Goal: Task Accomplishment & Management: Complete application form

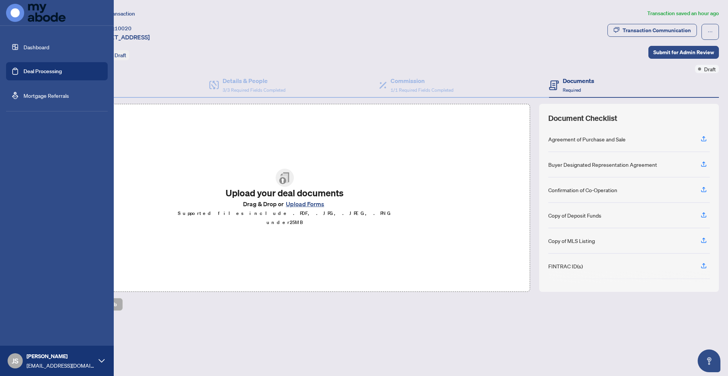
click at [24, 47] on link "Dashboard" at bounding box center [37, 47] width 26 height 7
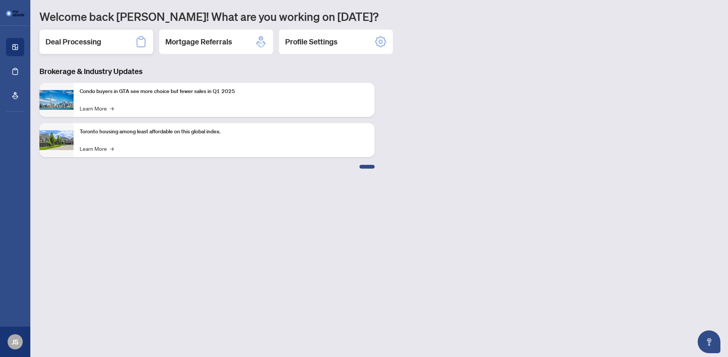
click at [108, 49] on div "Deal Processing" at bounding box center [96, 42] width 114 height 24
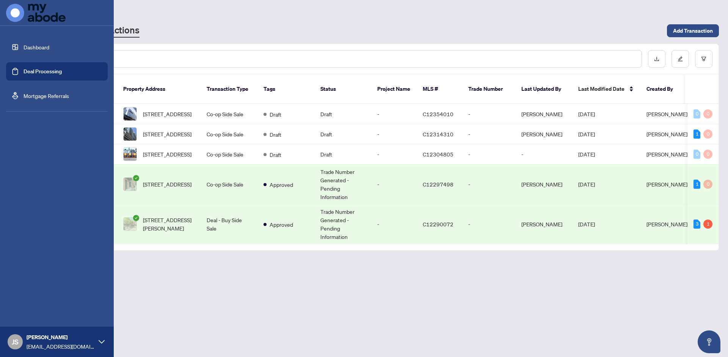
click at [24, 50] on link "Dashboard" at bounding box center [37, 47] width 26 height 7
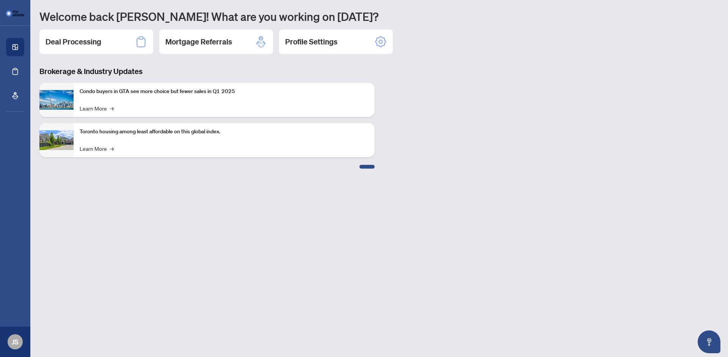
click at [133, 64] on div "Welcome back [PERSON_NAME]! What are you working on [DATE]? Deal Processing Mor…" at bounding box center [379, 88] width 680 height 159
click at [116, 45] on div "Deal Processing" at bounding box center [96, 42] width 114 height 24
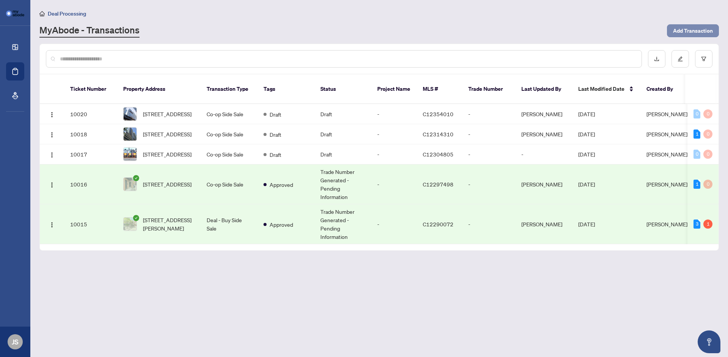
click at [680, 33] on span "Add Transaction" at bounding box center [693, 31] width 40 height 12
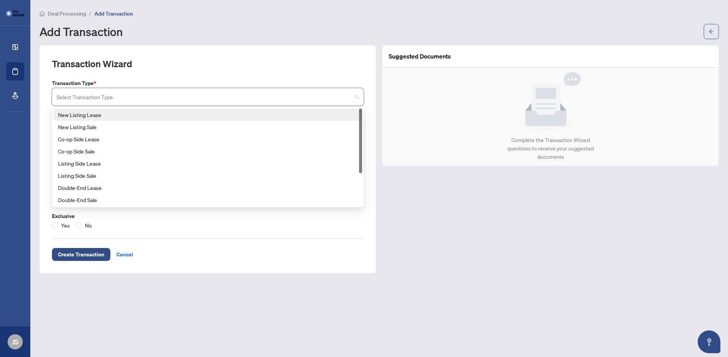
click at [140, 101] on input "search" at bounding box center [205, 98] width 296 height 17
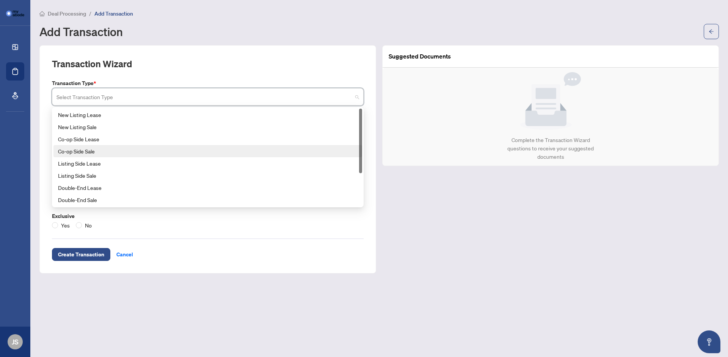
click at [124, 151] on div "Co-op Side Sale" at bounding box center [208, 151] width 300 height 8
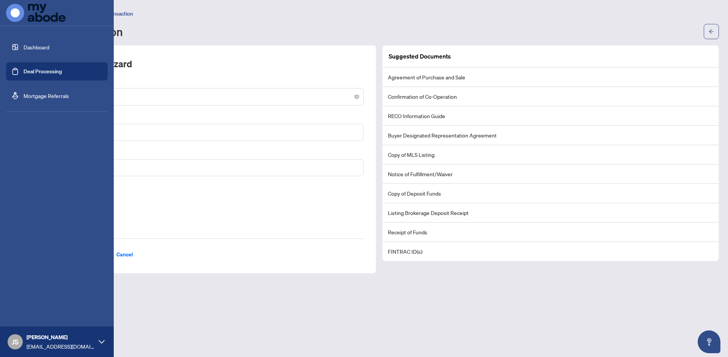
click at [24, 47] on link "Dashboard" at bounding box center [37, 47] width 26 height 7
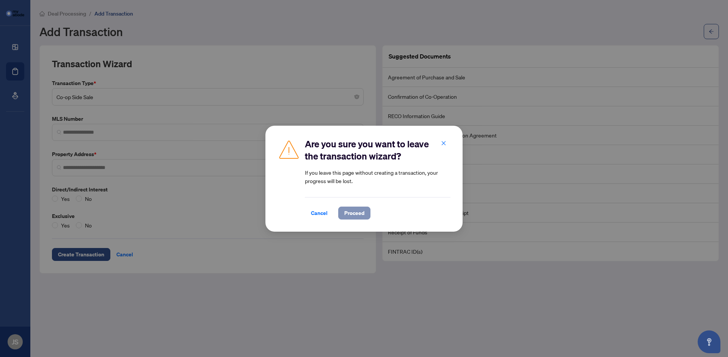
click at [360, 215] on button "Proceed" at bounding box center [354, 212] width 32 height 13
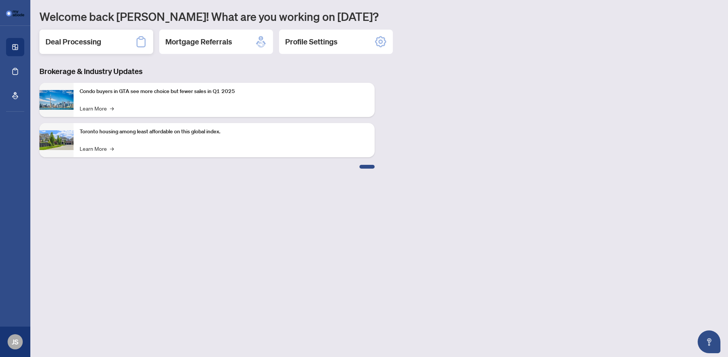
click at [120, 49] on div "Deal Processing" at bounding box center [96, 42] width 114 height 24
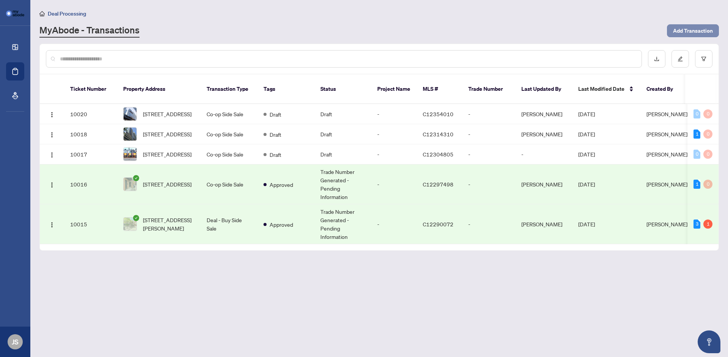
click at [685, 33] on span "Add Transaction" at bounding box center [693, 31] width 40 height 12
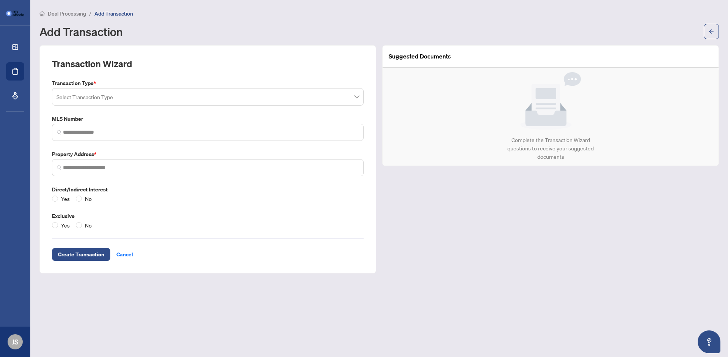
click at [162, 102] on input "search" at bounding box center [205, 98] width 296 height 17
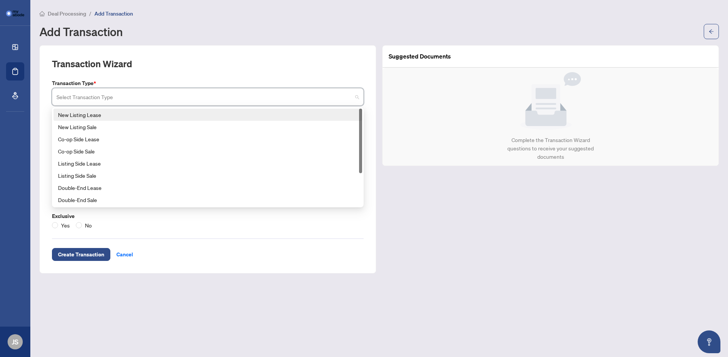
click at [163, 77] on div "Transaction Wizard" at bounding box center [208, 68] width 312 height 21
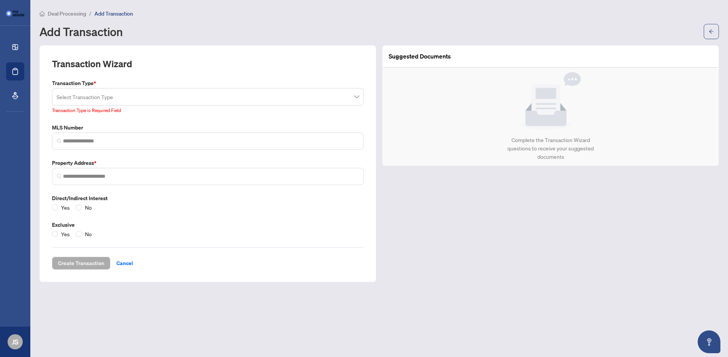
click at [158, 96] on input "search" at bounding box center [205, 98] width 296 height 17
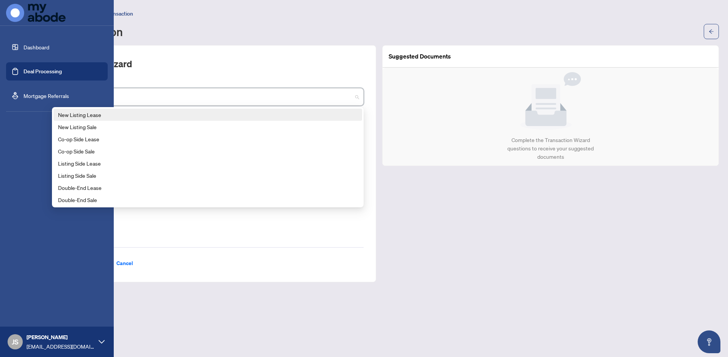
click at [24, 44] on link "Dashboard" at bounding box center [37, 47] width 26 height 7
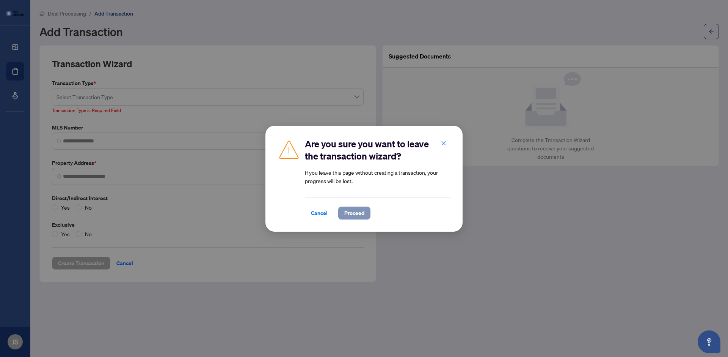
click at [356, 217] on span "Proceed" at bounding box center [354, 213] width 20 height 12
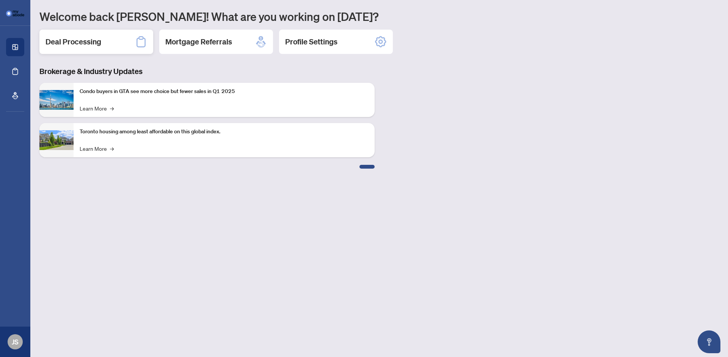
click at [93, 42] on h2 "Deal Processing" at bounding box center [74, 41] width 56 height 11
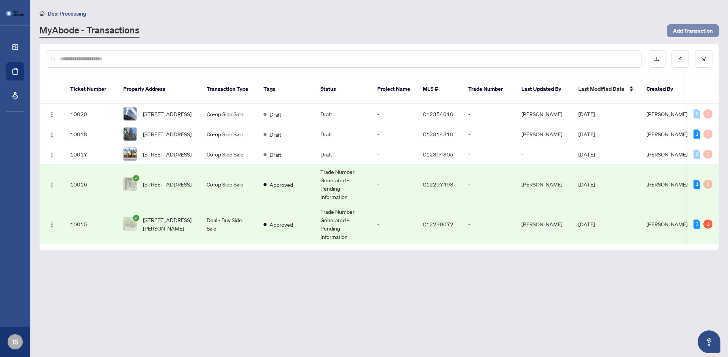
click at [682, 35] on span "Add Transaction" at bounding box center [693, 31] width 40 height 12
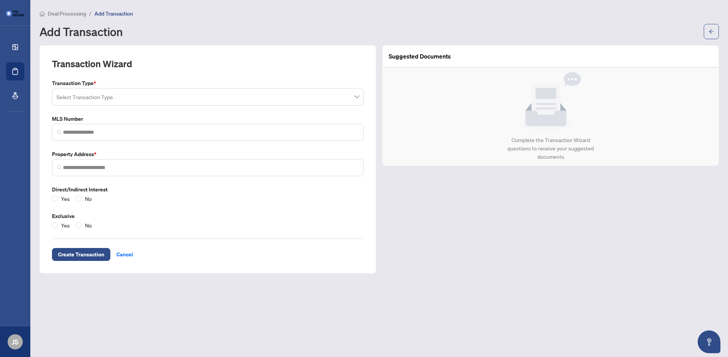
click at [190, 98] on input "search" at bounding box center [205, 98] width 296 height 17
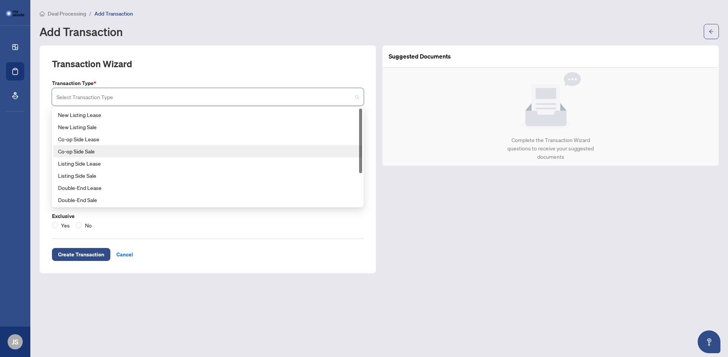
click at [165, 148] on div "Co-op Side Sale" at bounding box center [208, 151] width 300 height 8
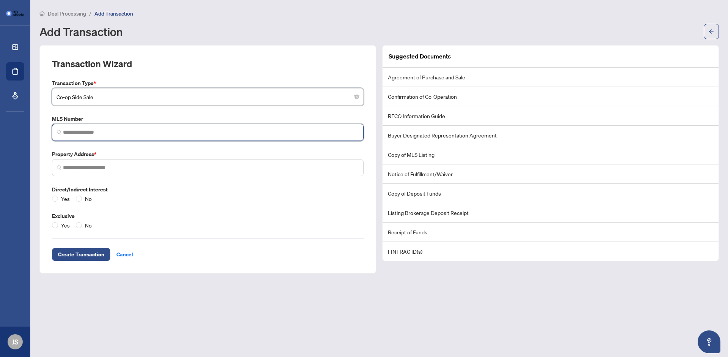
click at [139, 135] on input "search" at bounding box center [211, 132] width 296 height 8
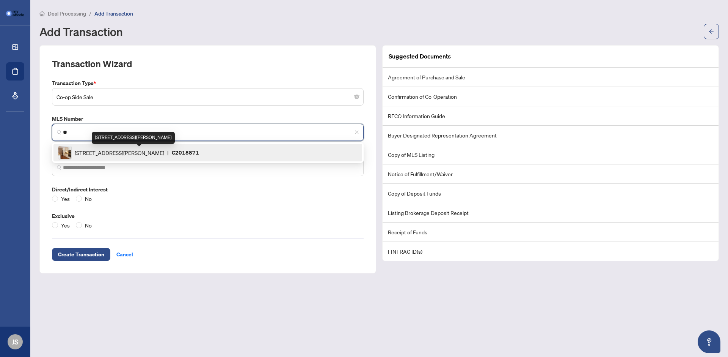
click at [138, 148] on span "[STREET_ADDRESS][PERSON_NAME]" at bounding box center [120, 152] width 90 height 8
type input "********"
type input "**********"
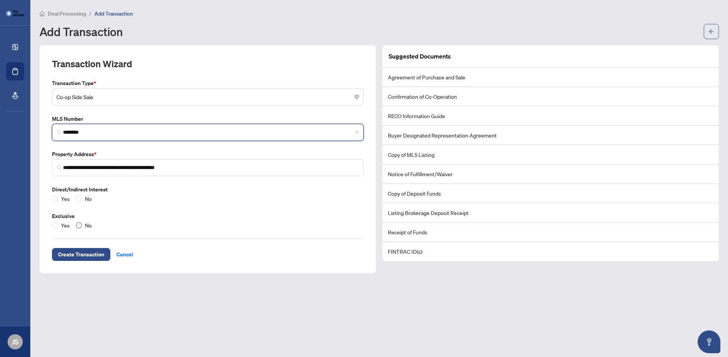
type input "********"
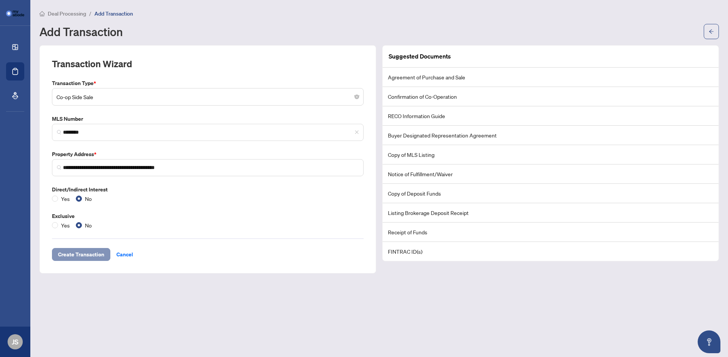
click at [71, 260] on span "Create Transaction" at bounding box center [81, 254] width 46 height 12
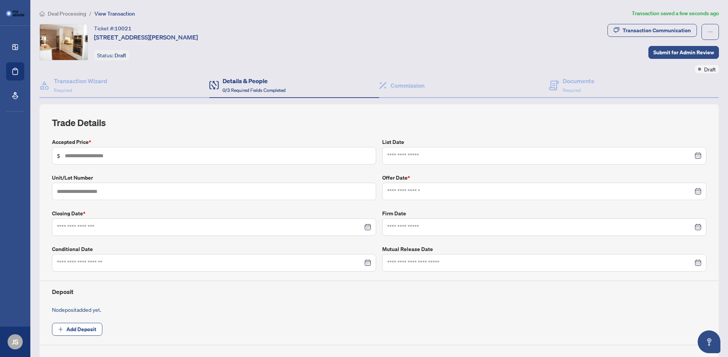
type input "**********"
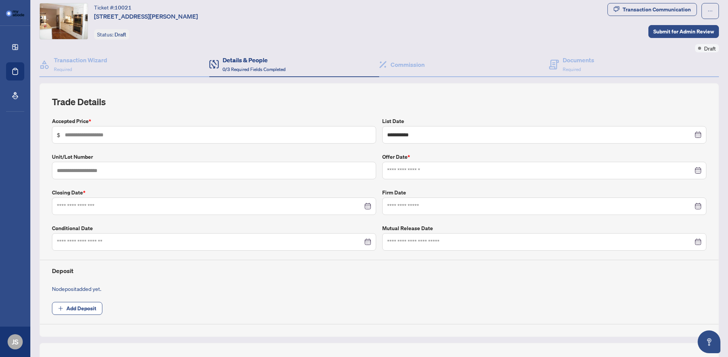
scroll to position [26, 0]
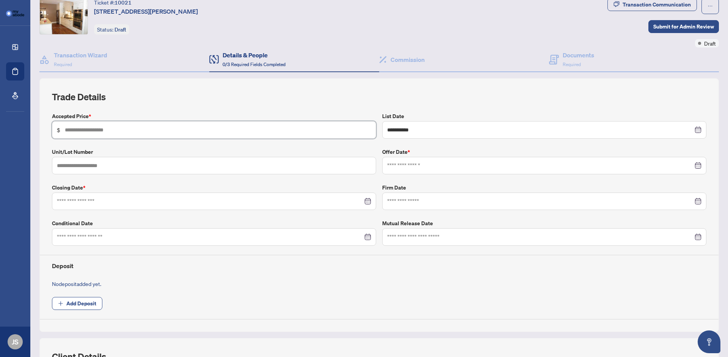
click at [239, 126] on input "text" at bounding box center [218, 130] width 307 height 8
click at [193, 130] on input "text" at bounding box center [218, 130] width 307 height 8
click at [127, 129] on input "text" at bounding box center [218, 130] width 307 height 8
type input "*******"
click at [168, 101] on h2 "Trade Details" at bounding box center [379, 97] width 655 height 12
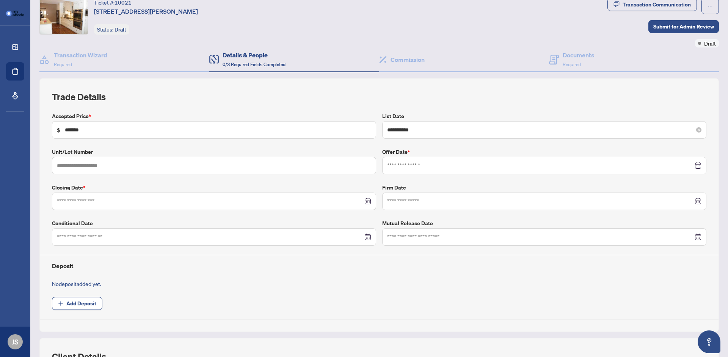
click at [407, 123] on div "**********" at bounding box center [544, 129] width 324 height 17
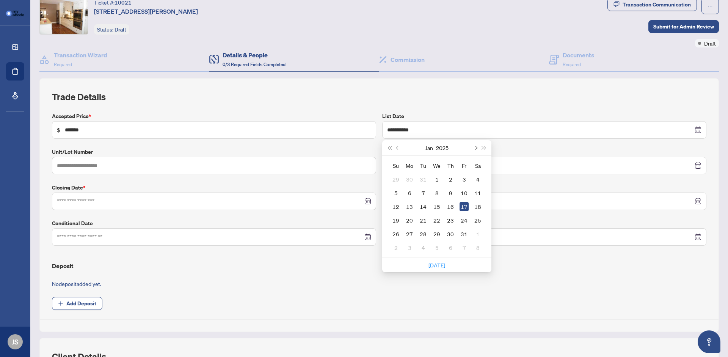
click at [477, 147] on span "Next month (PageDown)" at bounding box center [476, 148] width 4 height 4
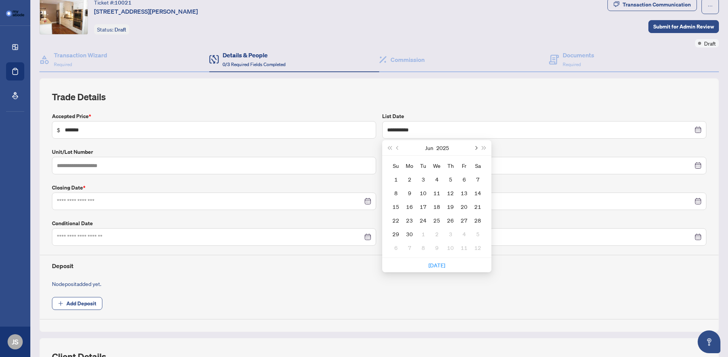
click at [477, 147] on span "Next month (PageDown)" at bounding box center [476, 148] width 4 height 4
click at [476, 147] on span "Next month (PageDown)" at bounding box center [476, 148] width 4 height 4
click at [400, 149] on button "Previous month (PageUp)" at bounding box center [398, 147] width 8 height 15
type input "**********"
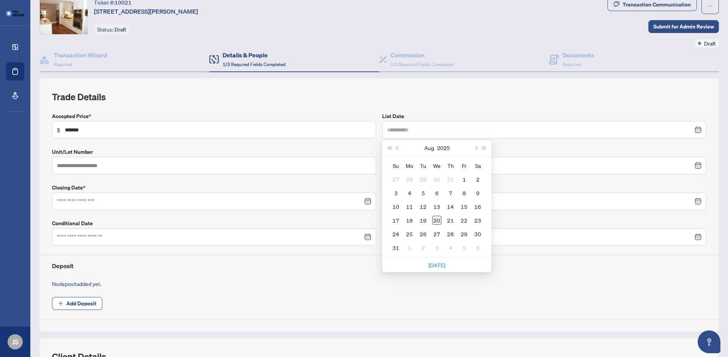
click at [439, 219] on div "20" at bounding box center [436, 219] width 9 height 9
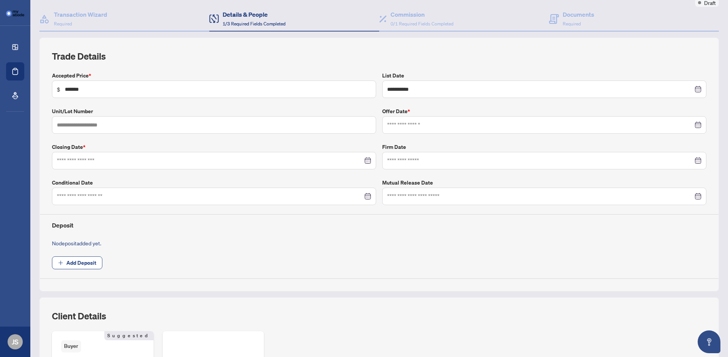
scroll to position [67, 0]
click at [413, 128] on input at bounding box center [540, 124] width 306 height 8
type input "**********"
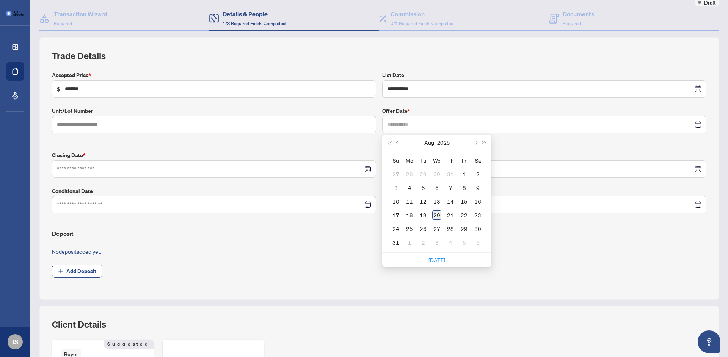
click at [436, 216] on div "20" at bounding box center [436, 214] width 9 height 9
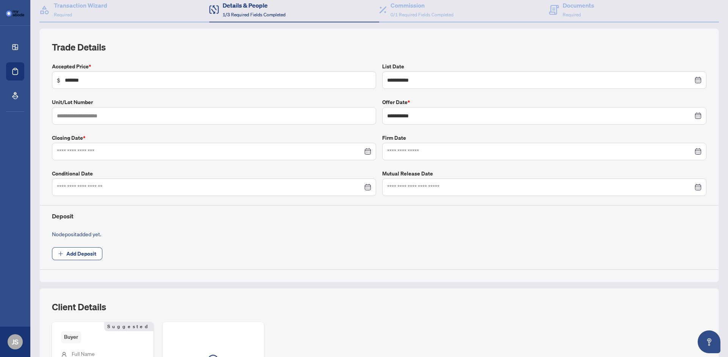
scroll to position [76, 0]
click at [318, 156] on div at bounding box center [214, 150] width 324 height 17
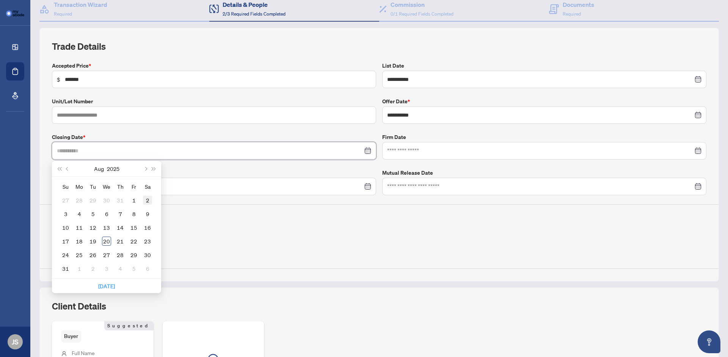
type input "**********"
click at [145, 170] on button "Next month (PageDown)" at bounding box center [145, 168] width 8 height 15
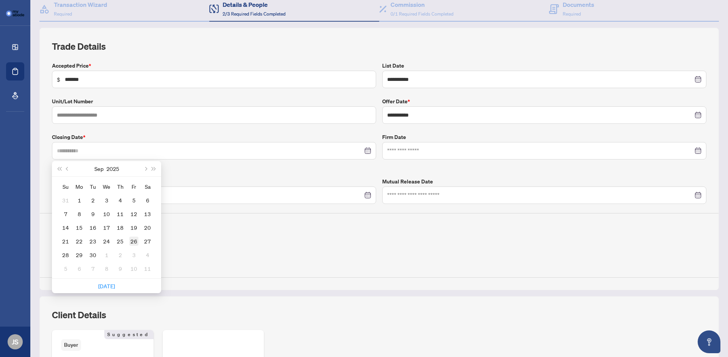
type input "**********"
click at [133, 241] on div "26" at bounding box center [133, 240] width 9 height 9
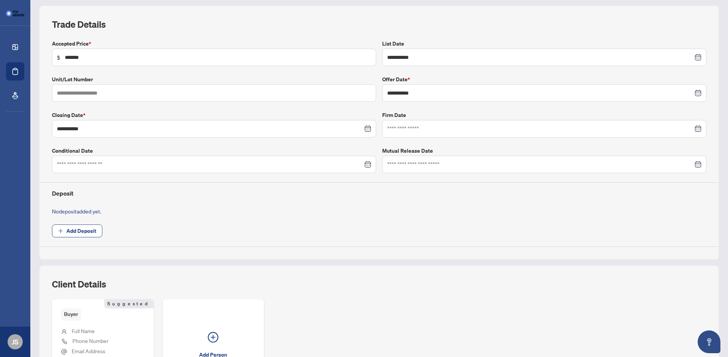
scroll to position [100, 0]
click at [94, 227] on button "Add Deposit" at bounding box center [77, 229] width 50 height 13
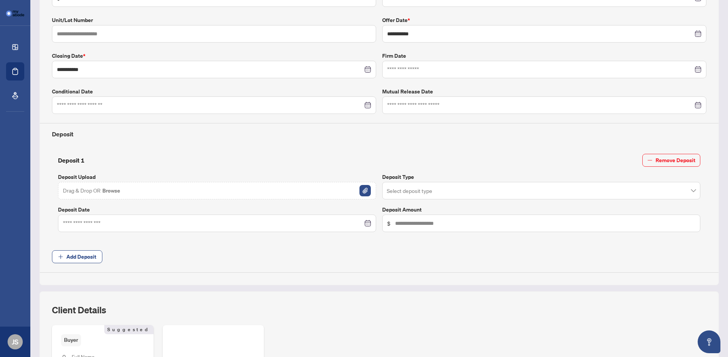
scroll to position [171, 0]
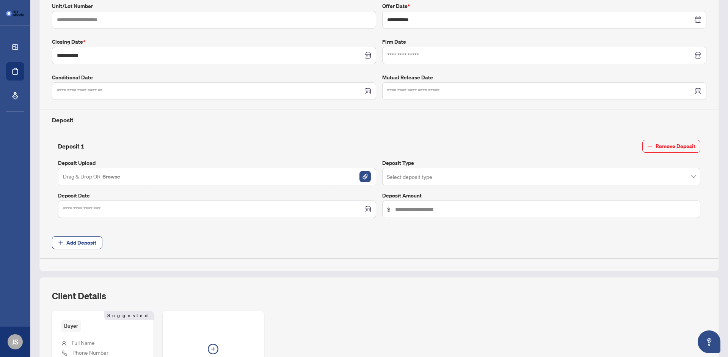
click at [441, 179] on input "search" at bounding box center [538, 177] width 302 height 17
click at [438, 192] on div "Wire Transfer" at bounding box center [541, 194] width 306 height 8
click at [280, 212] on input at bounding box center [213, 209] width 300 height 8
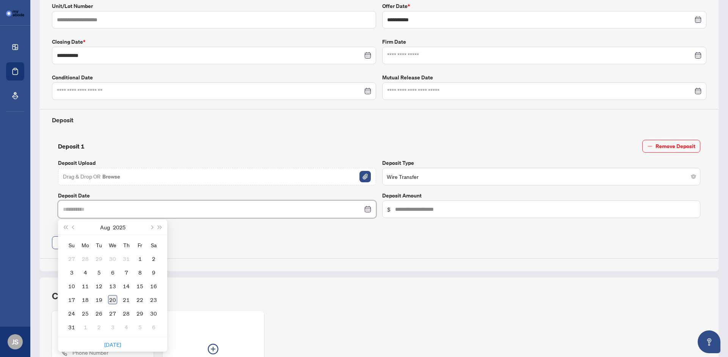
type input "**********"
click at [97, 299] on div "19" at bounding box center [98, 299] width 9 height 9
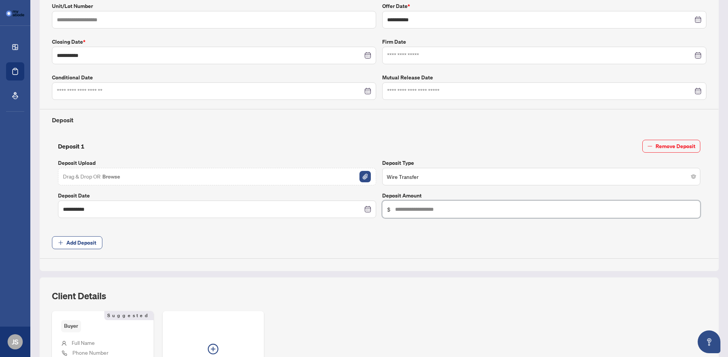
click at [440, 208] on input "text" at bounding box center [545, 209] width 300 height 8
type input "******"
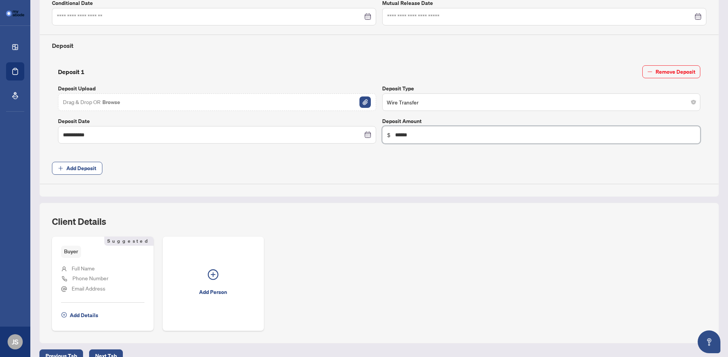
scroll to position [286, 0]
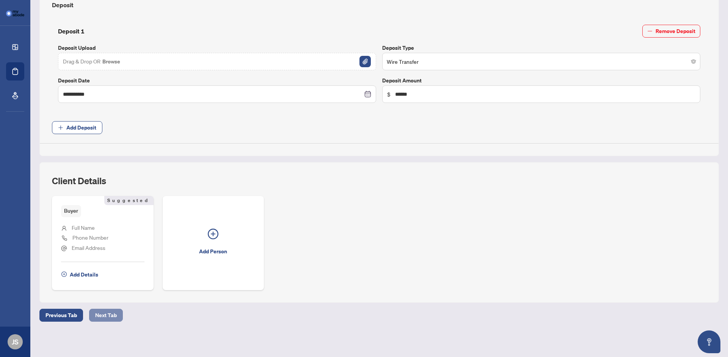
click at [111, 313] on button "Next Tab" at bounding box center [106, 314] width 34 height 13
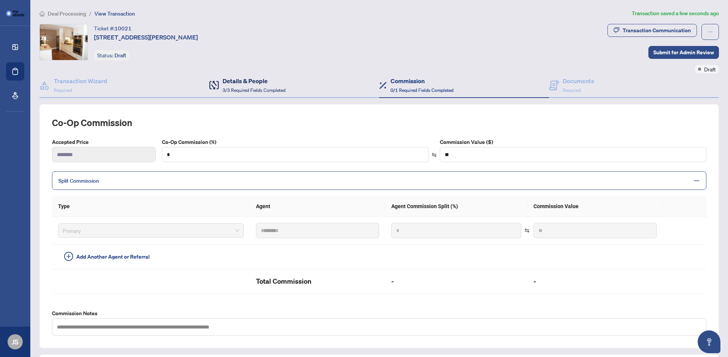
click at [277, 85] on div "Details & People 3/3 Required Fields Completed" at bounding box center [254, 85] width 63 height 18
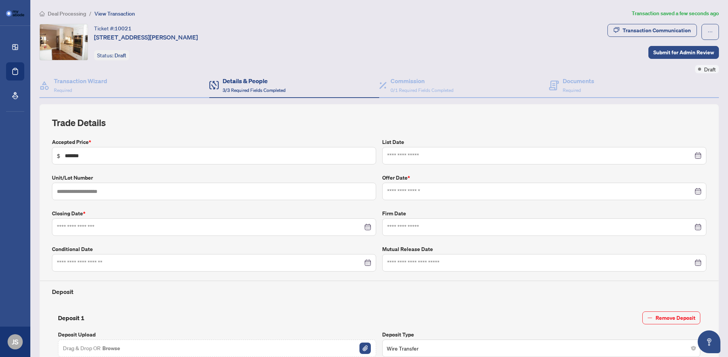
type input "**********"
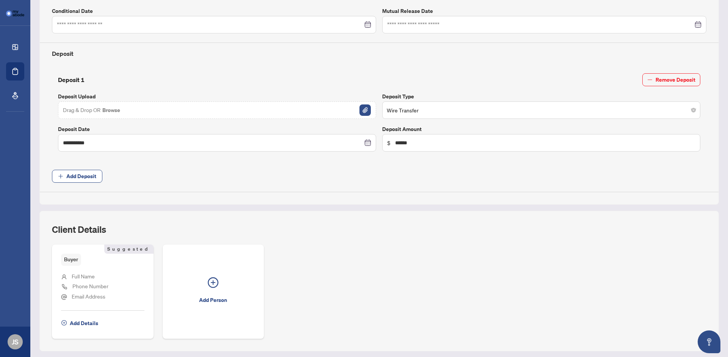
scroll to position [275, 0]
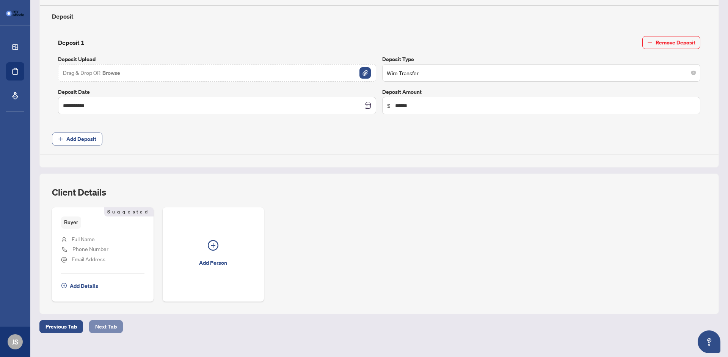
click at [114, 325] on button "Next Tab" at bounding box center [106, 326] width 34 height 13
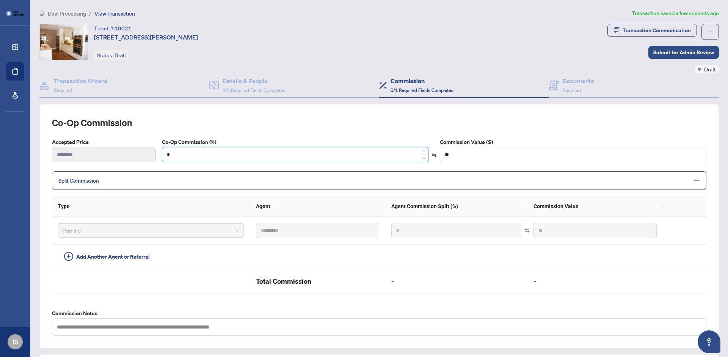
click at [252, 155] on input "*" at bounding box center [295, 154] width 266 height 14
type input "**"
type input "*******"
type input "****"
type input "*******"
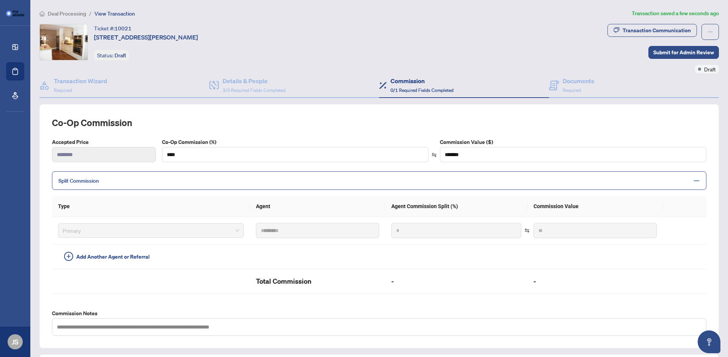
type input "***"
click at [281, 128] on div "Co-op Commission Accepted Price ******** Co-Op Commission (%) *** Commission Va…" at bounding box center [379, 225] width 655 height 219
type input "***"
type input "*******"
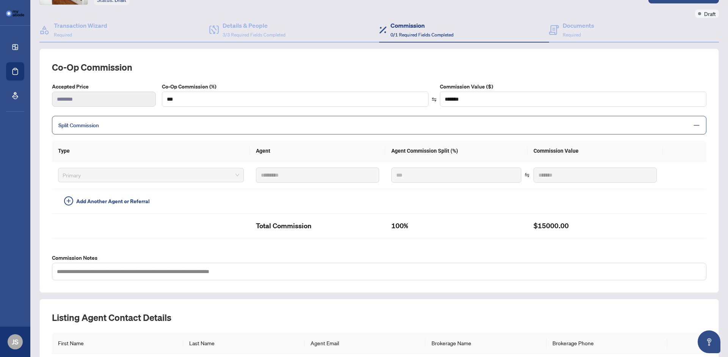
scroll to position [57, 0]
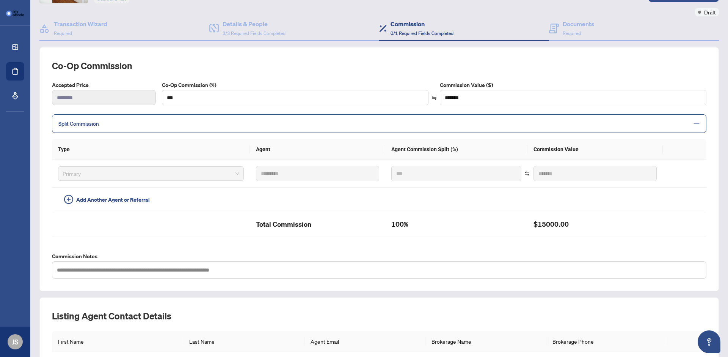
click at [235, 123] on span "Split Commission" at bounding box center [373, 123] width 630 height 9
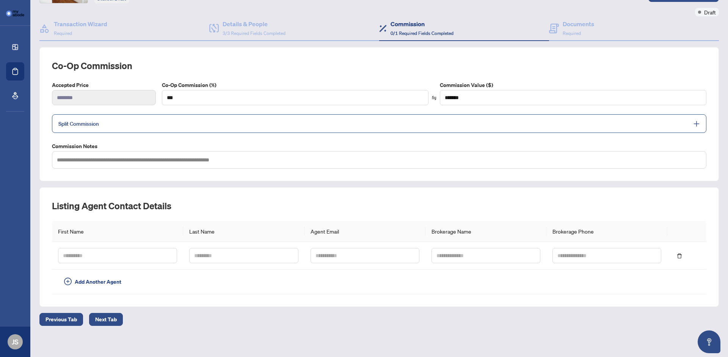
click at [235, 123] on span "Split Commission" at bounding box center [373, 123] width 630 height 9
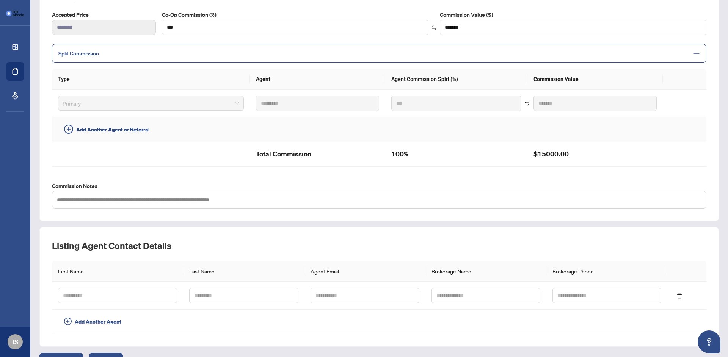
scroll to position [145, 0]
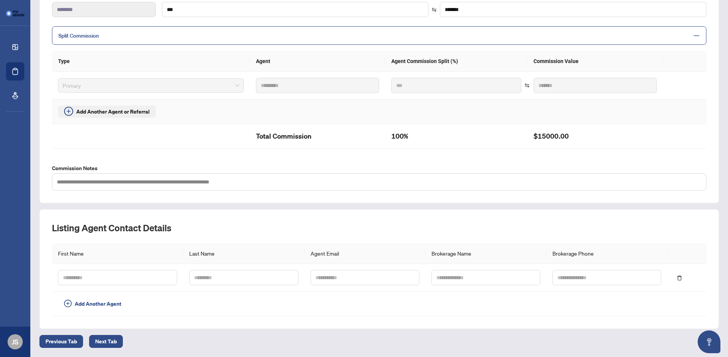
click at [135, 113] on span "Add Another Agent or Referral" at bounding box center [113, 111] width 74 height 8
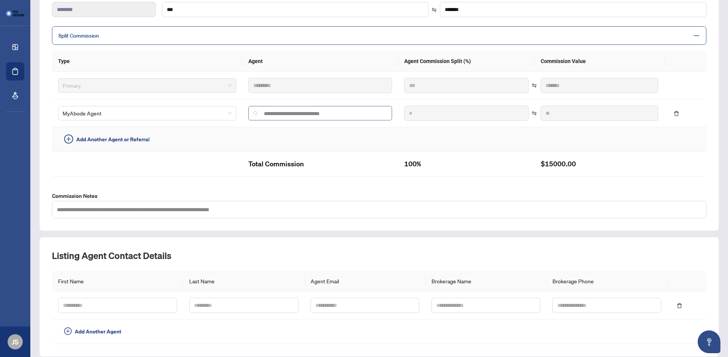
click at [277, 106] on span at bounding box center [320, 113] width 144 height 14
click at [679, 115] on icon "delete" at bounding box center [676, 113] width 5 height 5
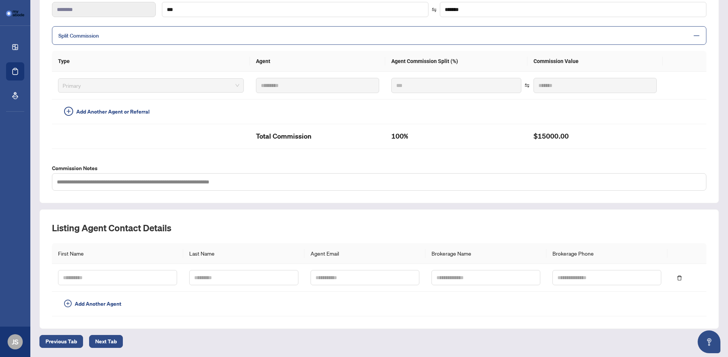
scroll to position [171, 0]
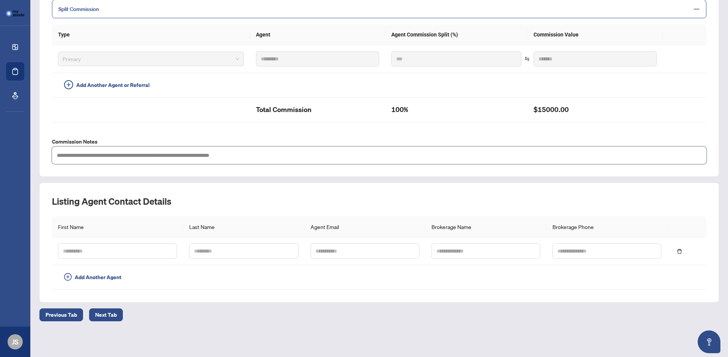
click at [222, 152] on textarea at bounding box center [379, 154] width 655 height 17
click at [143, 257] on input "text" at bounding box center [117, 250] width 119 height 15
click at [104, 313] on span "Next Tab" at bounding box center [106, 314] width 22 height 12
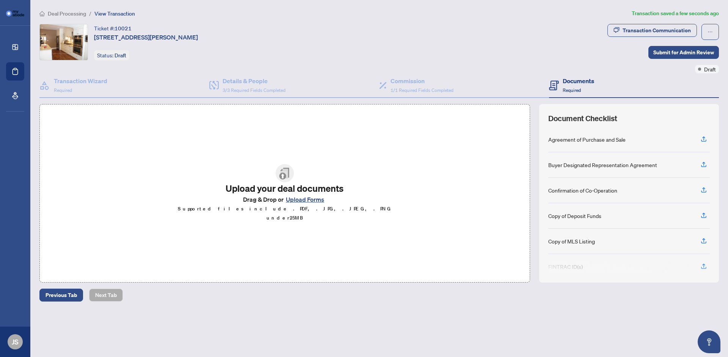
click at [305, 204] on button "Upload Forms" at bounding box center [305, 199] width 43 height 10
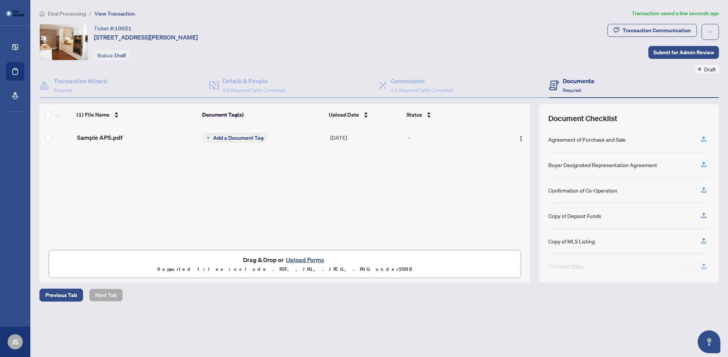
click at [254, 135] on span "Add a Document Tag" at bounding box center [238, 137] width 50 height 5
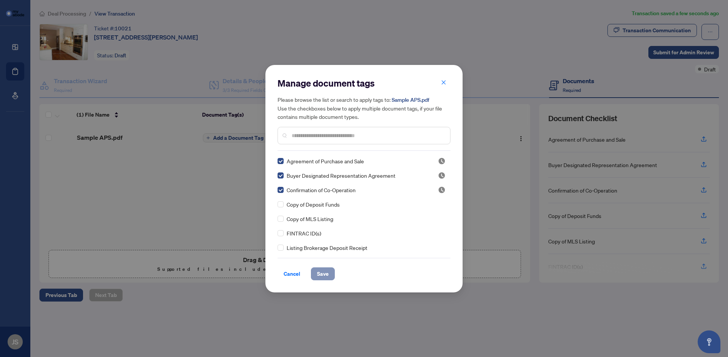
click at [321, 272] on span "Save" at bounding box center [323, 273] width 12 height 12
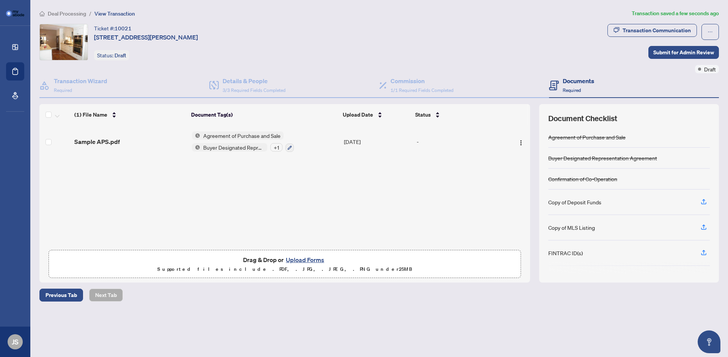
click at [628, 55] on div "Transaction Communication Submit for Admin Review Draft" at bounding box center [664, 48] width 112 height 49
click at [665, 52] on span "Submit for Admin Review" at bounding box center [684, 52] width 61 height 12
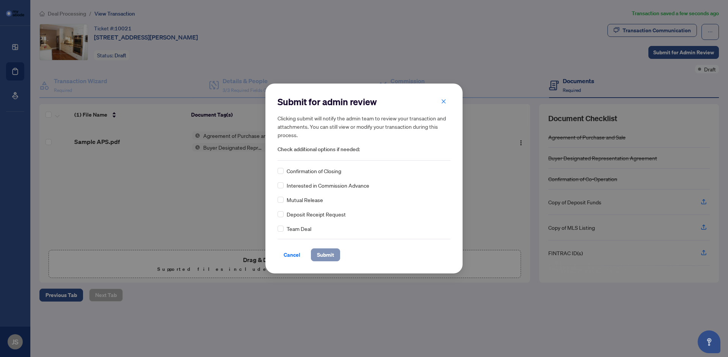
click at [327, 251] on span "Submit" at bounding box center [325, 254] width 17 height 12
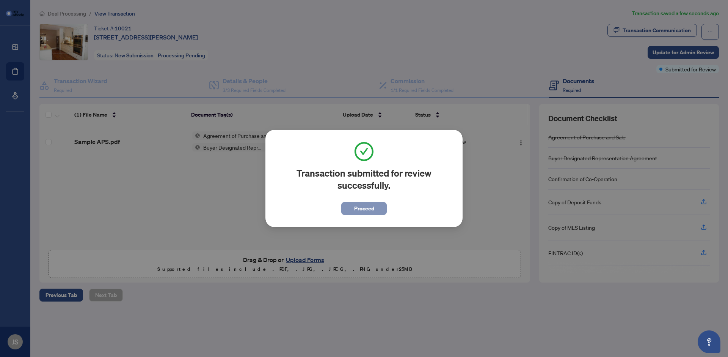
click at [373, 208] on button "Proceed" at bounding box center [364, 208] width 46 height 13
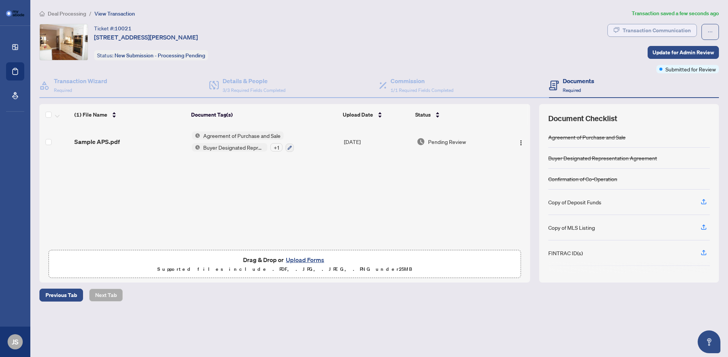
click at [634, 36] on div "Transaction Communication" at bounding box center [657, 30] width 68 height 12
type textarea "**********"
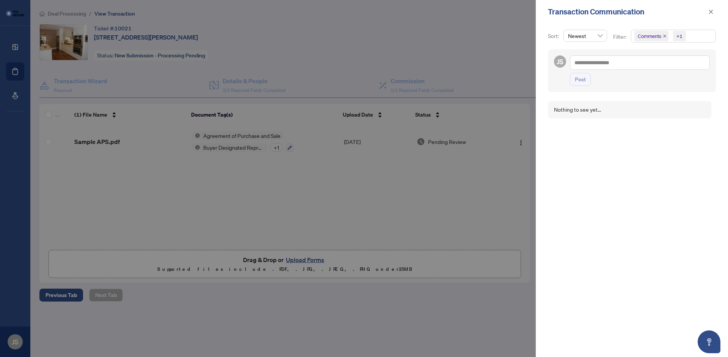
click at [664, 37] on icon "close" at bounding box center [665, 36] width 4 height 4
click at [671, 37] on icon "close" at bounding box center [671, 36] width 3 height 3
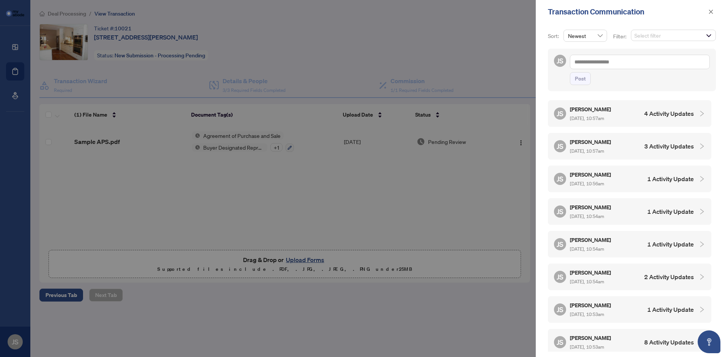
scroll to position [1, 0]
click at [625, 117] on div "JS [PERSON_NAME] [DATE], 10:57am 4 Activity Updates" at bounding box center [624, 112] width 140 height 17
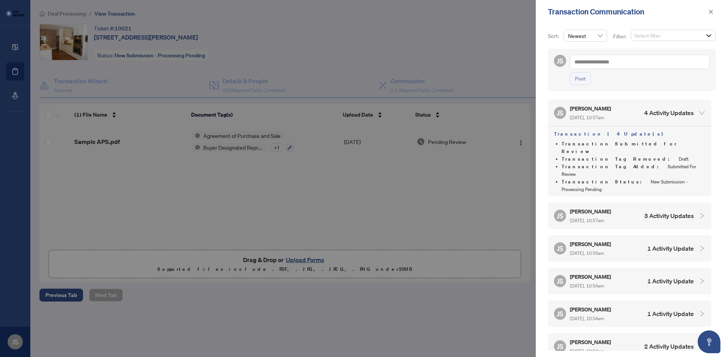
click at [626, 111] on div "JS [PERSON_NAME] [DATE], 10:57am 4 Activity Updates" at bounding box center [624, 112] width 140 height 17
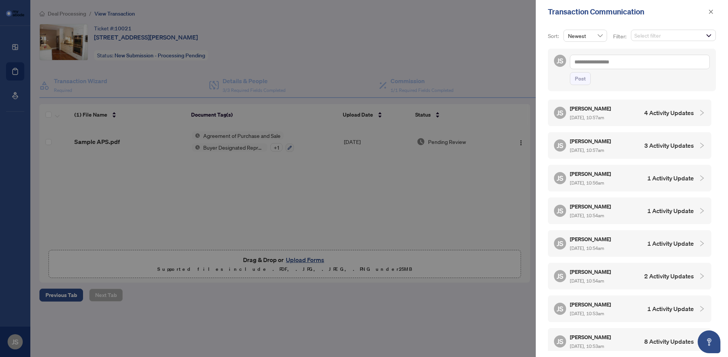
click at [612, 141] on h5 "[PERSON_NAME]" at bounding box center [591, 141] width 42 height 9
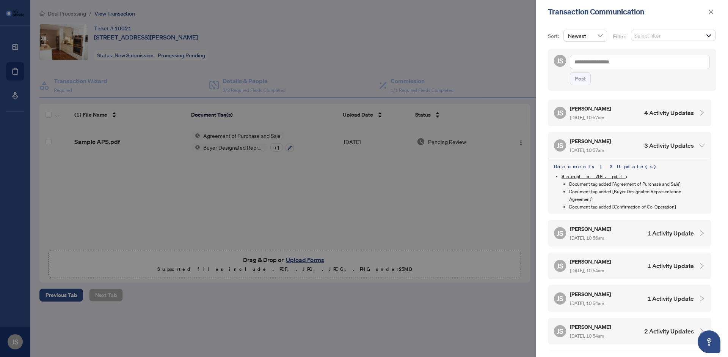
click at [612, 142] on h5 "[PERSON_NAME]" at bounding box center [591, 141] width 42 height 9
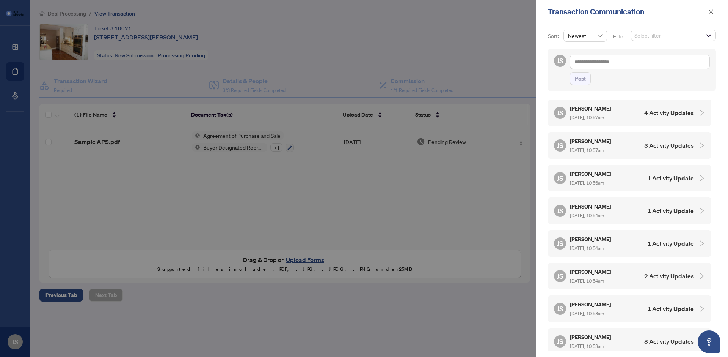
click at [604, 117] on span "[DATE], 10:57am" at bounding box center [587, 118] width 34 height 6
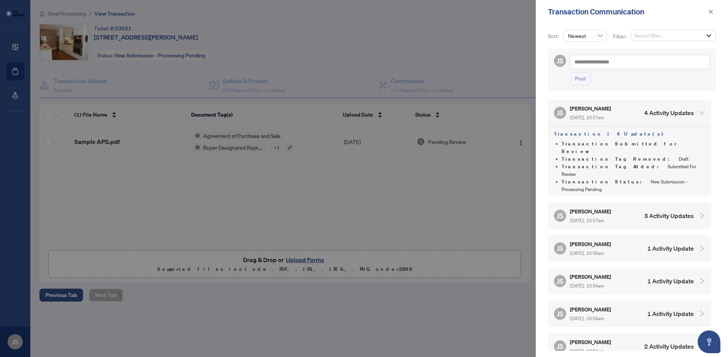
click at [605, 108] on h5 "[PERSON_NAME]" at bounding box center [591, 108] width 42 height 9
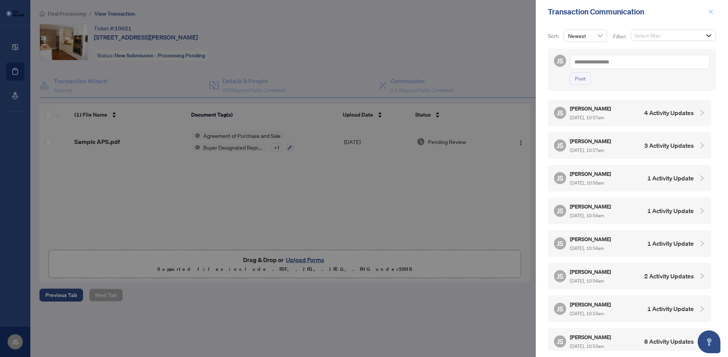
click at [711, 14] on span "button" at bounding box center [711, 12] width 5 height 12
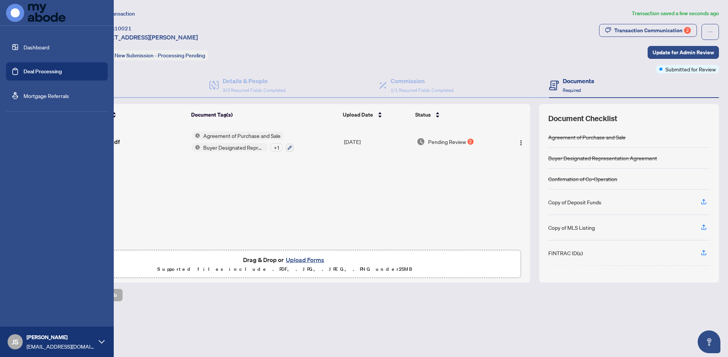
click at [24, 46] on link "Dashboard" at bounding box center [37, 47] width 26 height 7
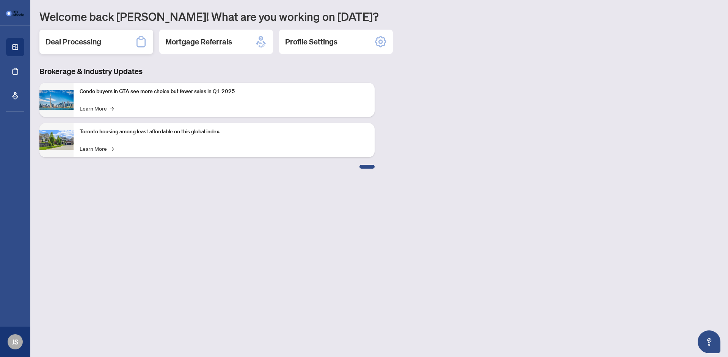
click at [111, 39] on div "Deal Processing" at bounding box center [96, 42] width 114 height 24
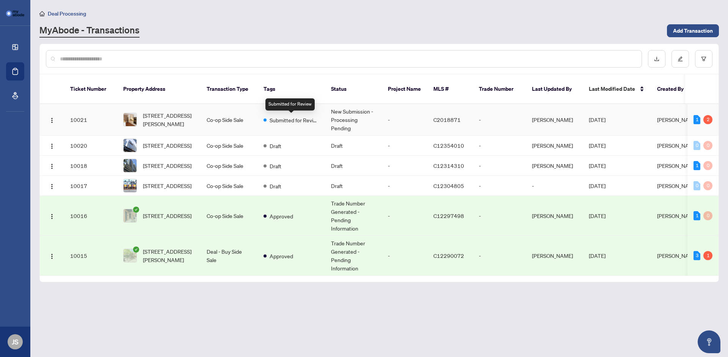
click at [297, 117] on span "Submitted for Review" at bounding box center [294, 120] width 49 height 8
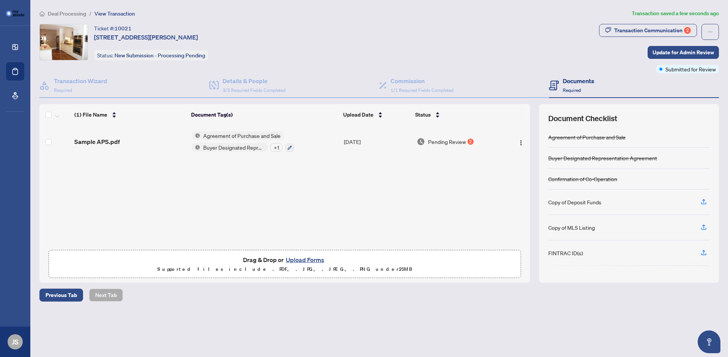
click at [451, 143] on span "Pending Review" at bounding box center [447, 141] width 38 height 8
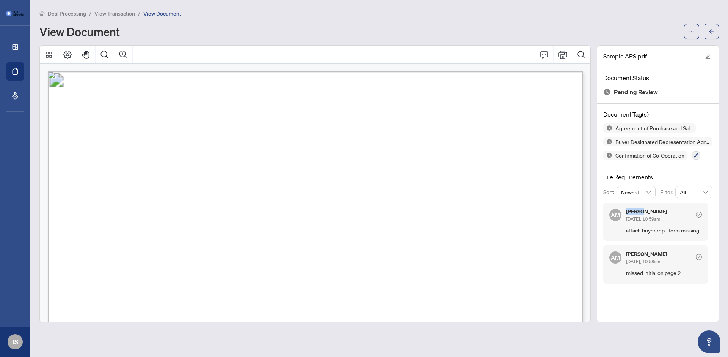
drag, startPoint x: 627, startPoint y: 212, endPoint x: 643, endPoint y: 212, distance: 16.7
click at [643, 212] on h5 "[PERSON_NAME]" at bounding box center [646, 211] width 41 height 5
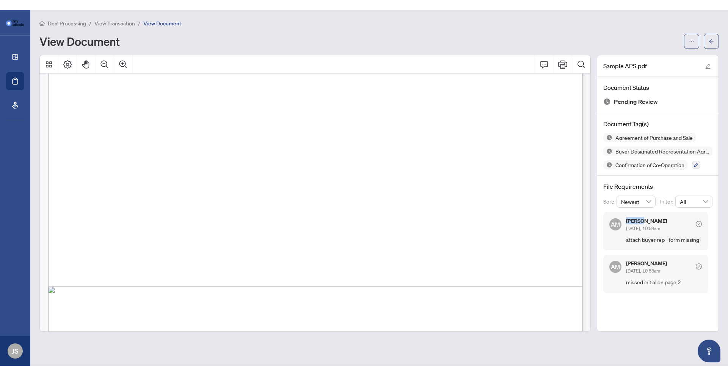
scroll to position [1041, 0]
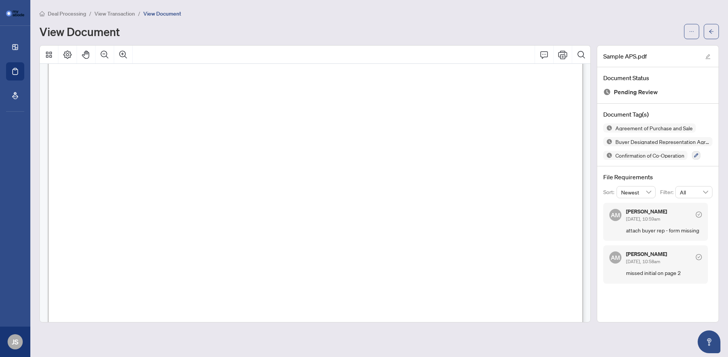
click at [699, 217] on div at bounding box center [699, 214] width 6 height 10
click at [699, 213] on icon "check-circle" at bounding box center [699, 214] width 6 height 6
click at [714, 33] on button "button" at bounding box center [711, 31] width 15 height 15
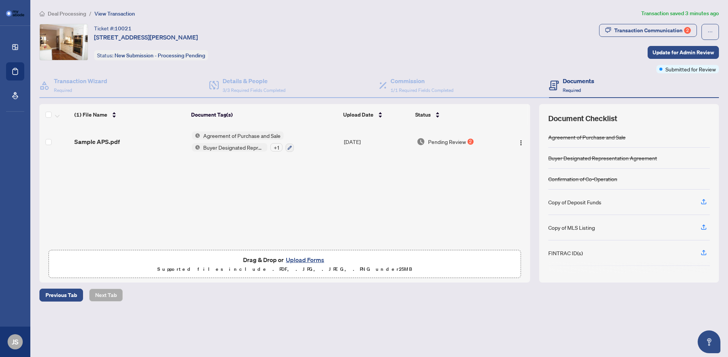
click at [446, 144] on span "Pending Review" at bounding box center [447, 141] width 38 height 8
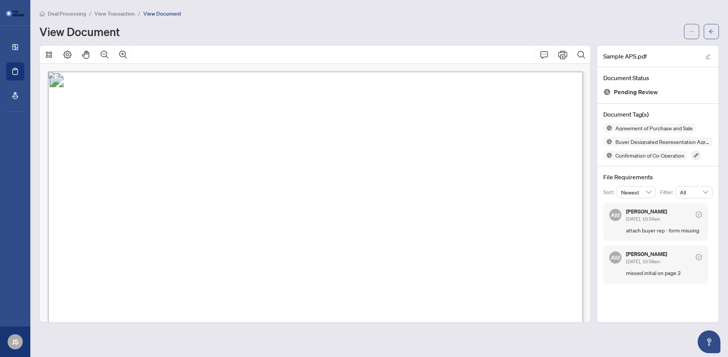
click at [700, 215] on icon "check-circle" at bounding box center [699, 214] width 6 height 6
click at [708, 37] on button "button" at bounding box center [711, 31] width 15 height 15
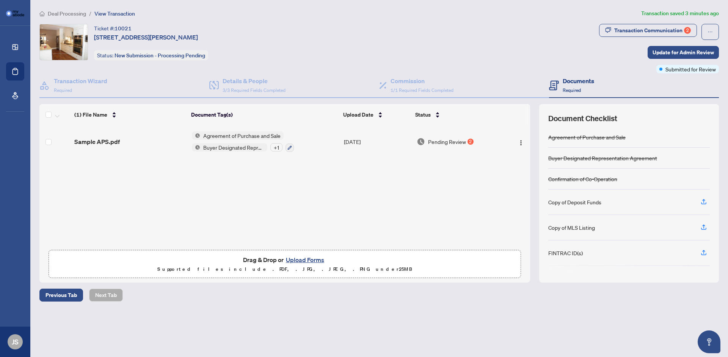
click at [438, 140] on span "Pending Review" at bounding box center [447, 141] width 38 height 8
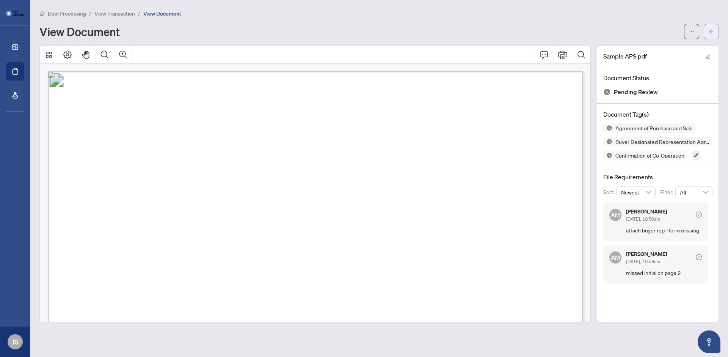
click at [711, 31] on icon "arrow-left" at bounding box center [711, 31] width 5 height 5
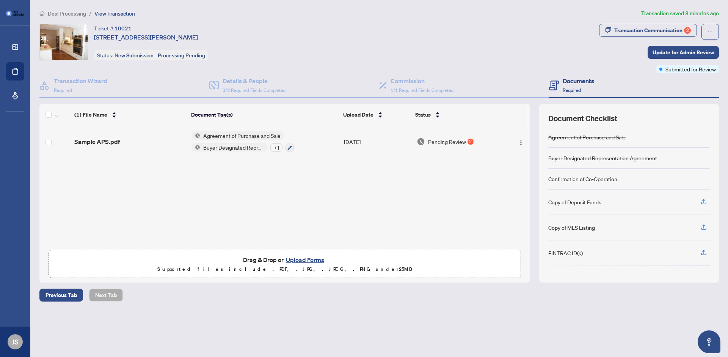
click at [310, 257] on button "Upload Forms" at bounding box center [305, 260] width 43 height 10
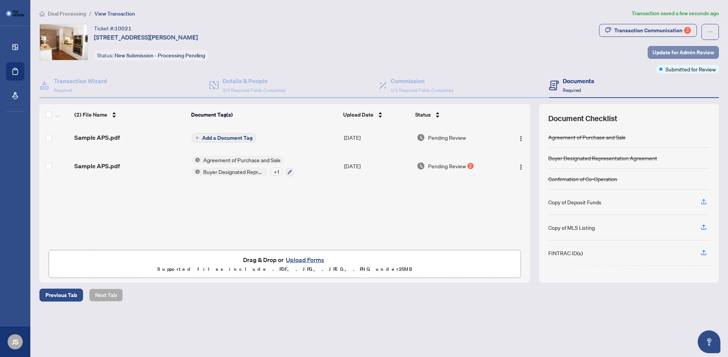
click at [671, 48] on span "Update for Admin Review" at bounding box center [683, 52] width 61 height 12
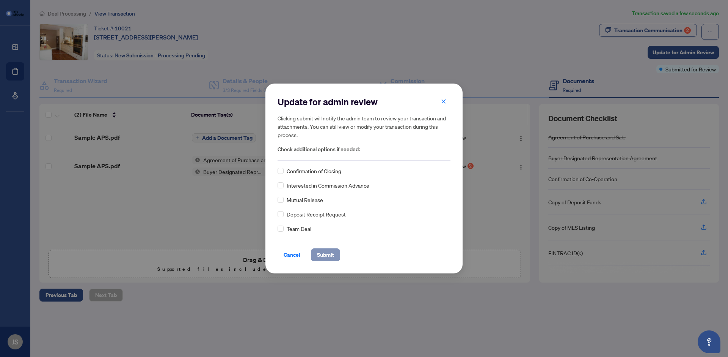
click at [317, 250] on span "Submit" at bounding box center [325, 254] width 17 height 12
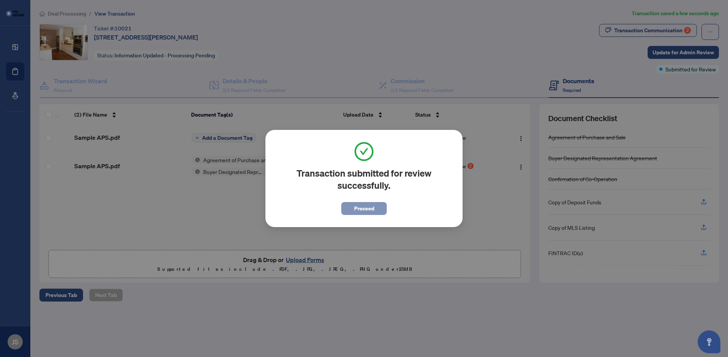
click at [369, 210] on span "Proceed" at bounding box center [364, 208] width 20 height 12
